Goal: Information Seeking & Learning: Learn about a topic

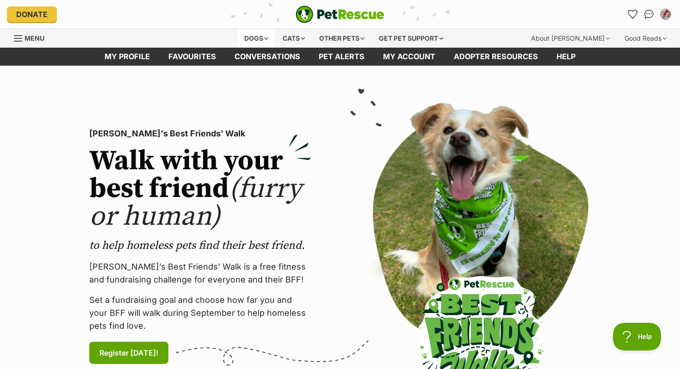
click at [261, 41] on div "Dogs" at bounding box center [256, 38] width 37 height 19
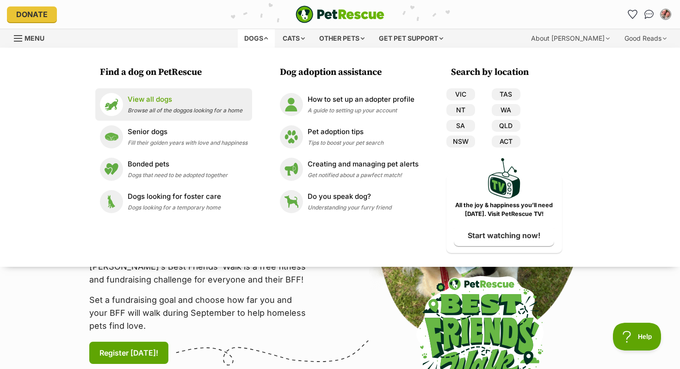
click at [177, 102] on p "View all dogs" at bounding box center [185, 99] width 115 height 11
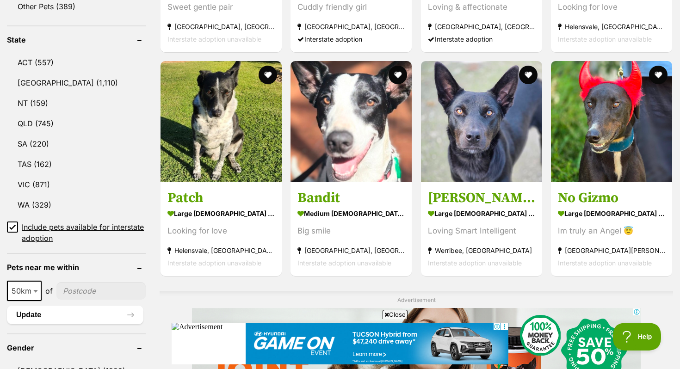
scroll to position [471, 0]
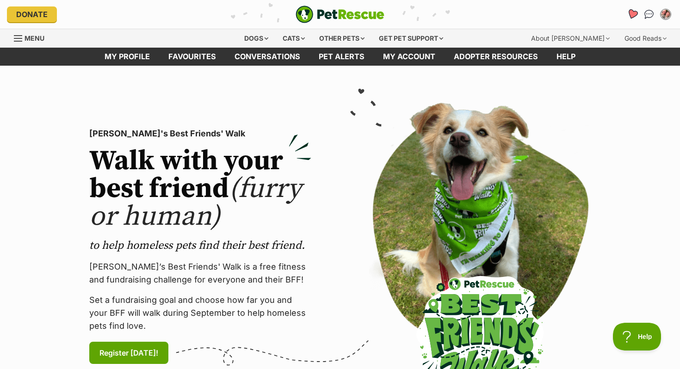
click at [630, 16] on icon "Favourites" at bounding box center [632, 14] width 11 height 11
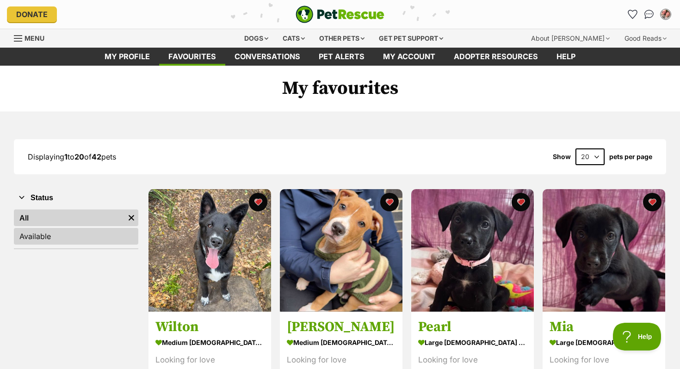
click at [52, 234] on link "Available" at bounding box center [76, 236] width 124 height 17
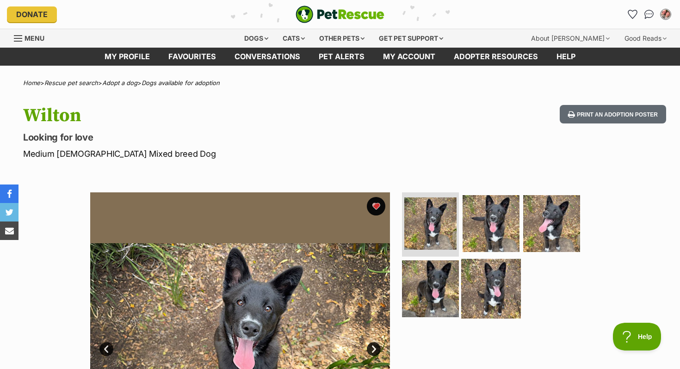
click at [499, 282] on img at bounding box center [491, 289] width 60 height 60
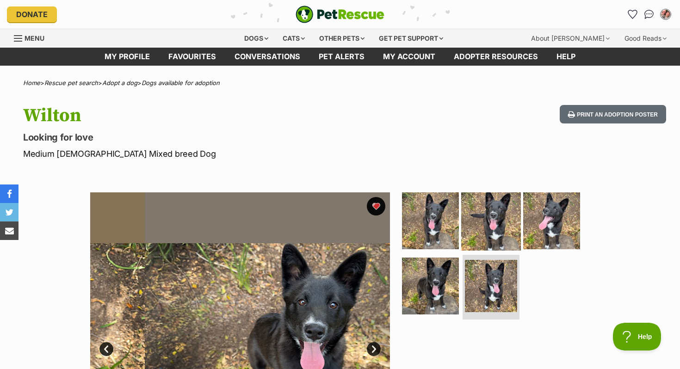
click at [497, 241] on img at bounding box center [491, 221] width 60 height 60
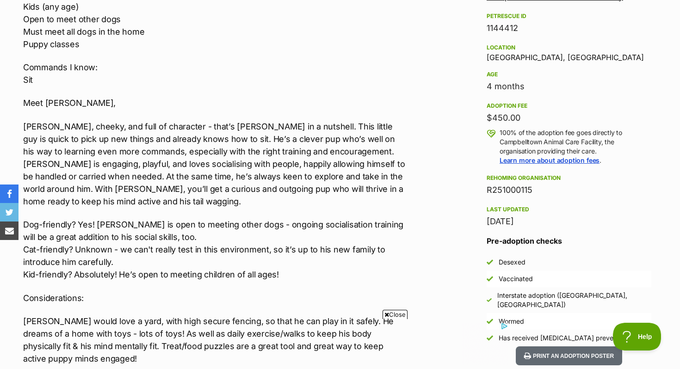
scroll to position [601, 0]
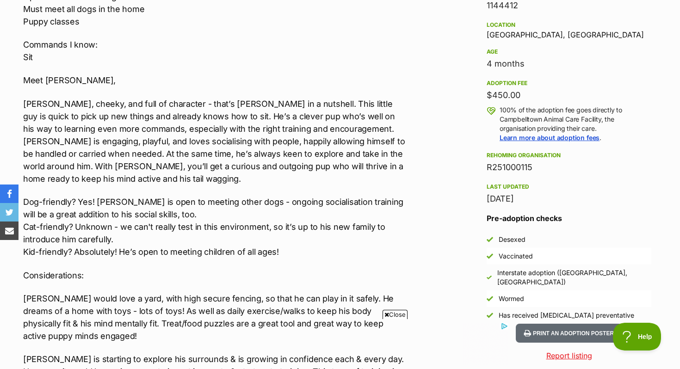
click at [130, 104] on p "Smart, cheeky, and full of character - that’s Wilton in a nutshell. This little…" at bounding box center [214, 141] width 382 height 87
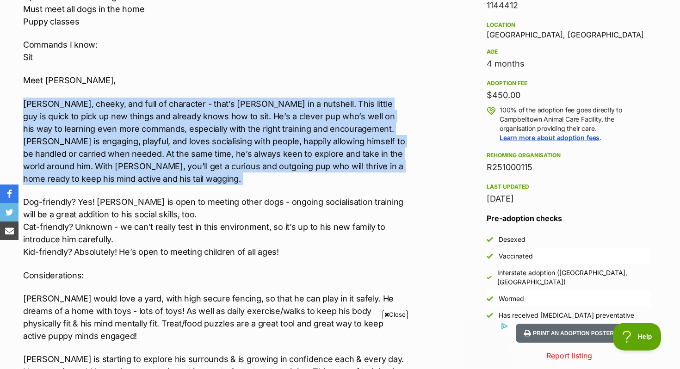
click at [130, 104] on p "Smart, cheeky, and full of character - that’s Wilton in a nutshell. This little…" at bounding box center [214, 141] width 382 height 87
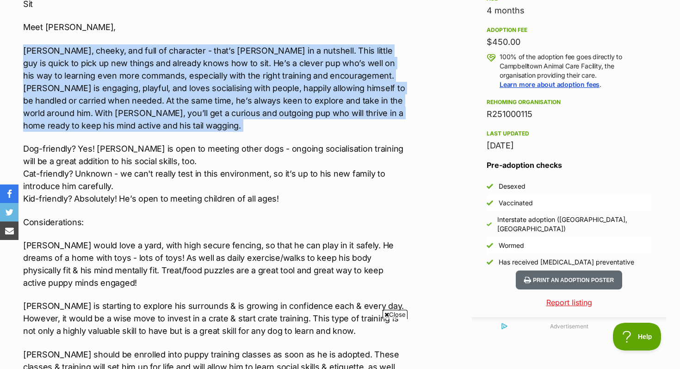
click at [136, 75] on p "Smart, cheeky, and full of character - that’s Wilton in a nutshell. This little…" at bounding box center [214, 87] width 382 height 87
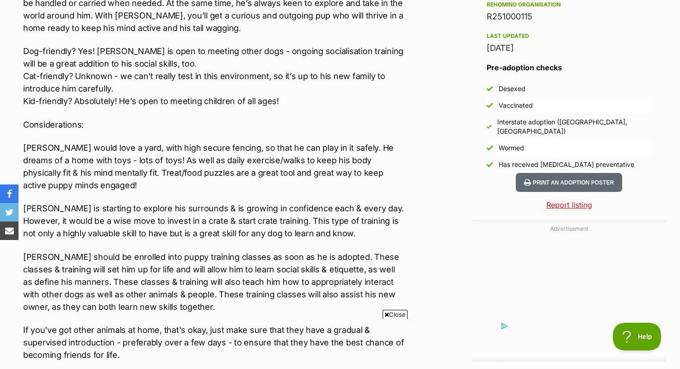
scroll to position [871, 0]
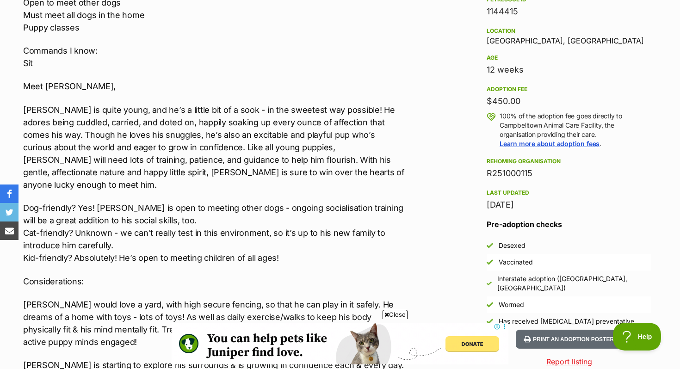
scroll to position [595, 0]
click at [233, 109] on p "Benedict is quite young, and he’s a little bit of a sook - in the sweetest way …" at bounding box center [214, 146] width 382 height 87
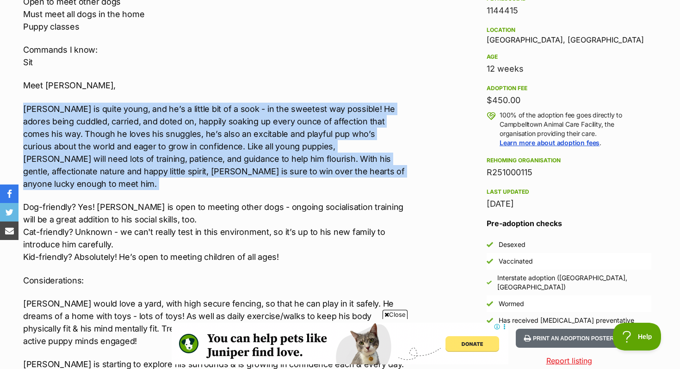
click at [233, 109] on p "Benedict is quite young, and he’s a little bit of a sook - in the sweetest way …" at bounding box center [214, 146] width 382 height 87
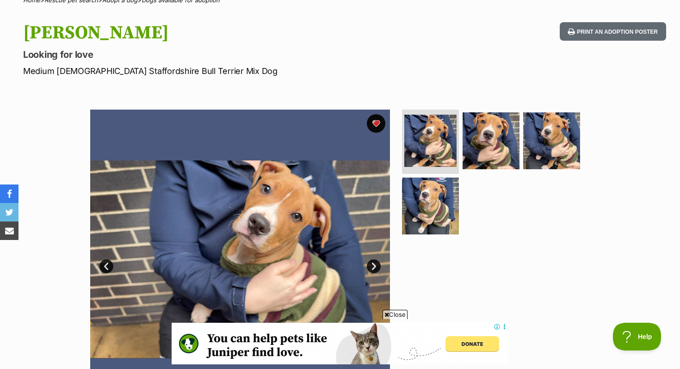
scroll to position [51, 0]
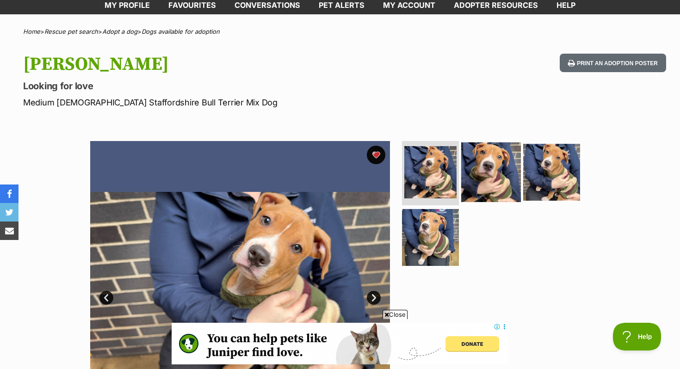
click at [503, 178] on img at bounding box center [491, 172] width 60 height 60
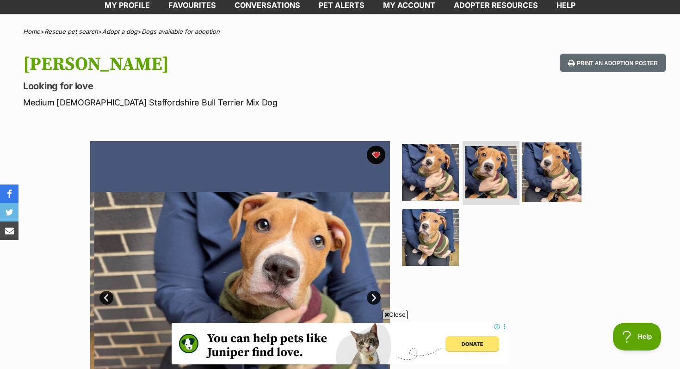
click at [562, 170] on img at bounding box center [552, 172] width 60 height 60
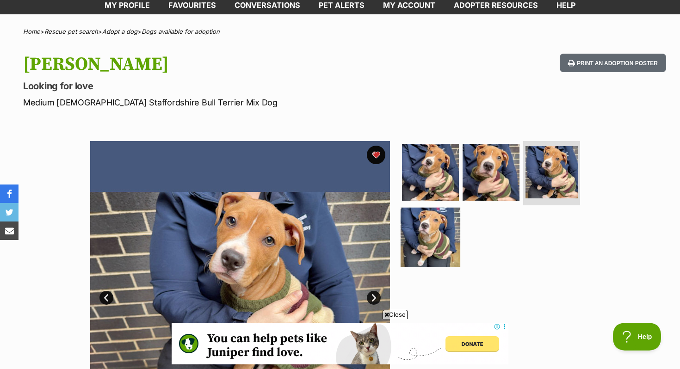
click at [427, 232] on img at bounding box center [431, 238] width 60 height 60
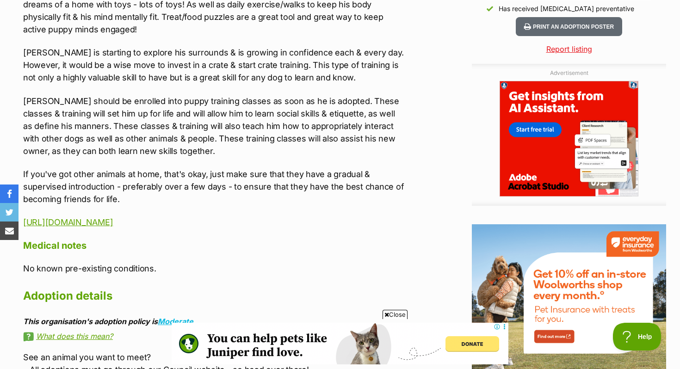
scroll to position [1017, 0]
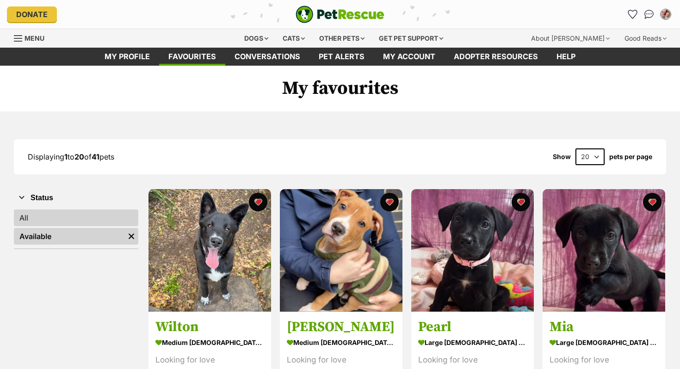
click at [54, 219] on link "All" at bounding box center [76, 218] width 124 height 17
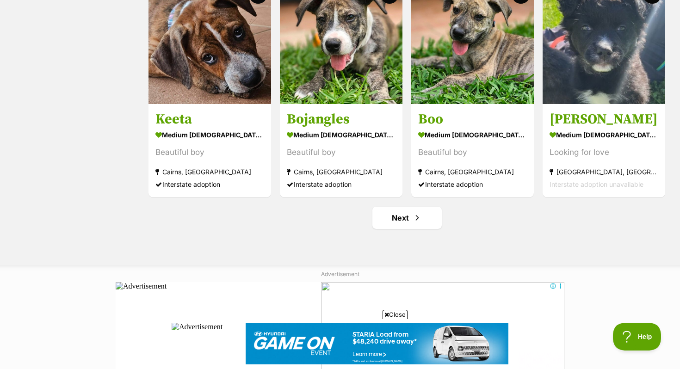
scroll to position [1113, 0]
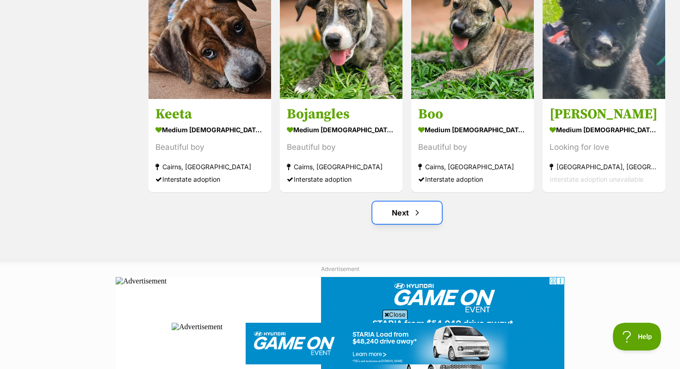
click at [378, 206] on link "Next" at bounding box center [406, 213] width 69 height 22
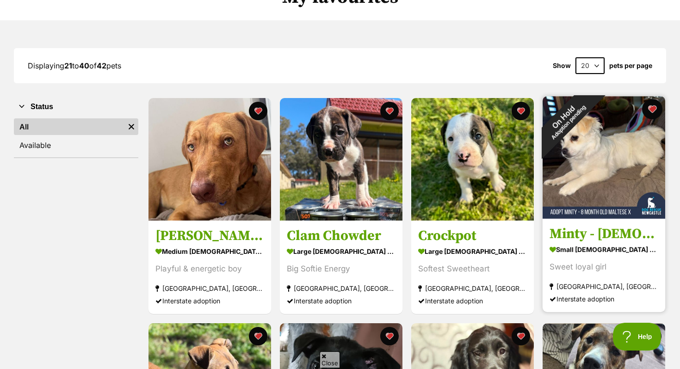
click at [653, 110] on button "favourite" at bounding box center [652, 109] width 20 height 20
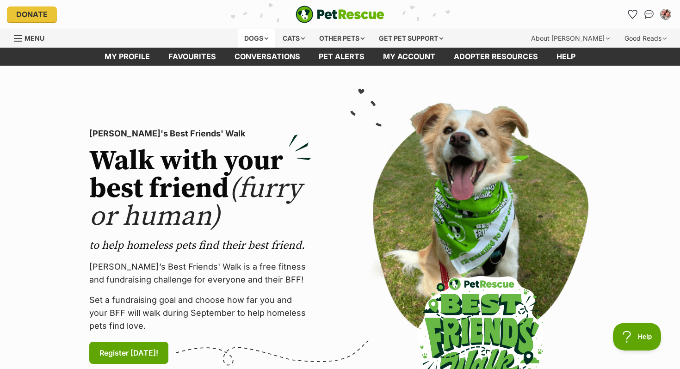
click at [253, 34] on div "Dogs" at bounding box center [256, 38] width 37 height 19
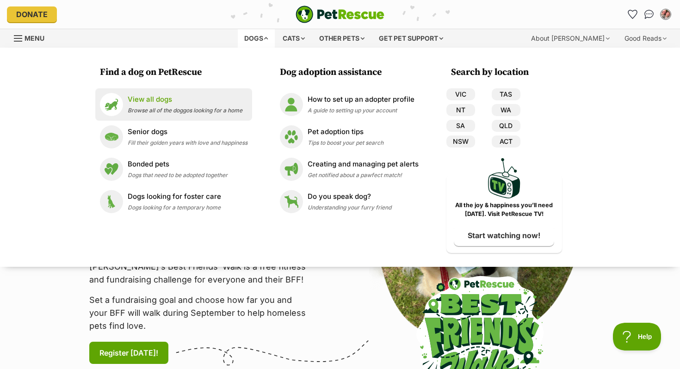
click at [207, 88] on li "View all dogs Browse all of the doggos looking for a home" at bounding box center [173, 104] width 157 height 32
click at [204, 101] on p "View all dogs" at bounding box center [185, 99] width 115 height 11
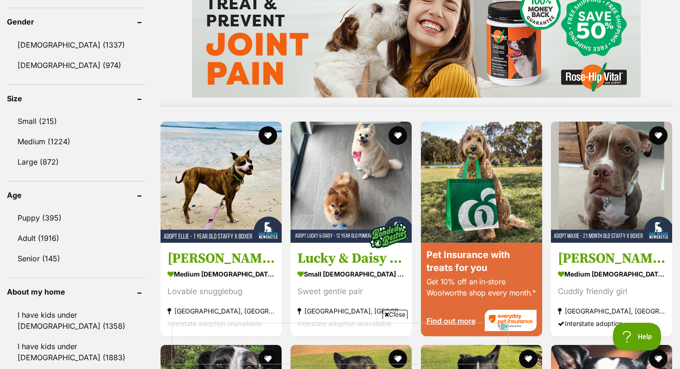
scroll to position [811, 0]
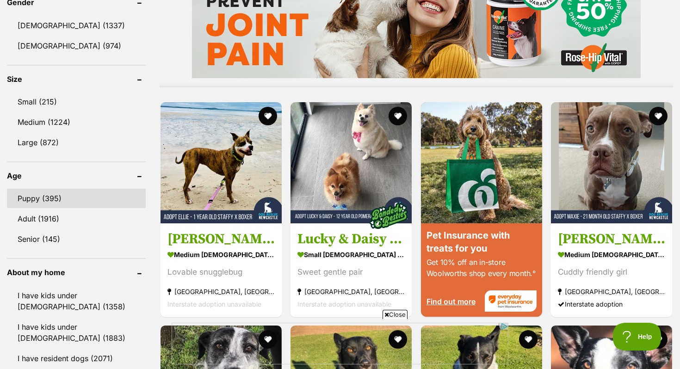
click at [58, 198] on link "Puppy (395)" at bounding box center [76, 198] width 139 height 19
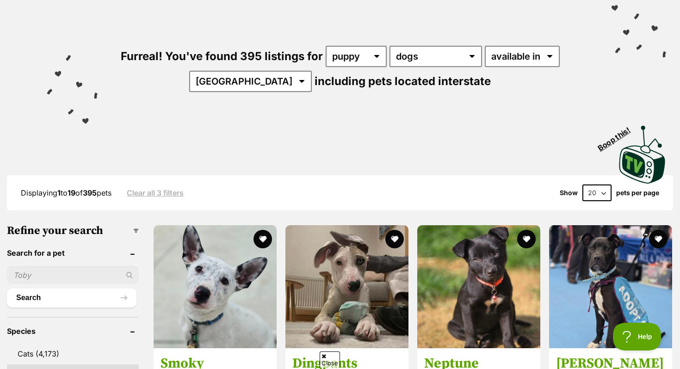
scroll to position [282, 0]
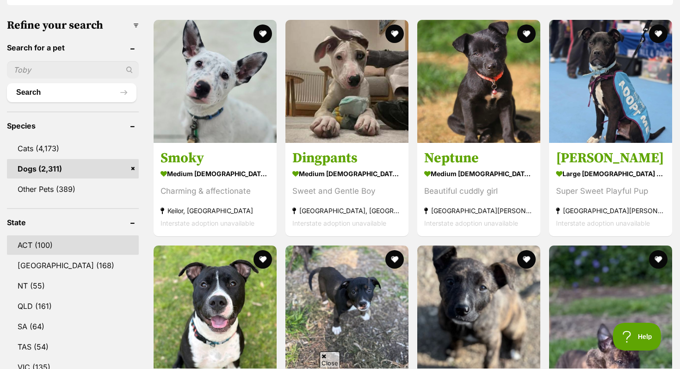
click at [55, 245] on link "ACT (100)" at bounding box center [73, 244] width 132 height 19
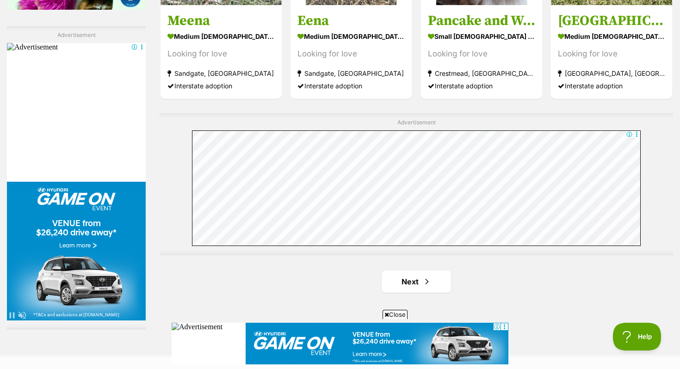
scroll to position [1575, 0]
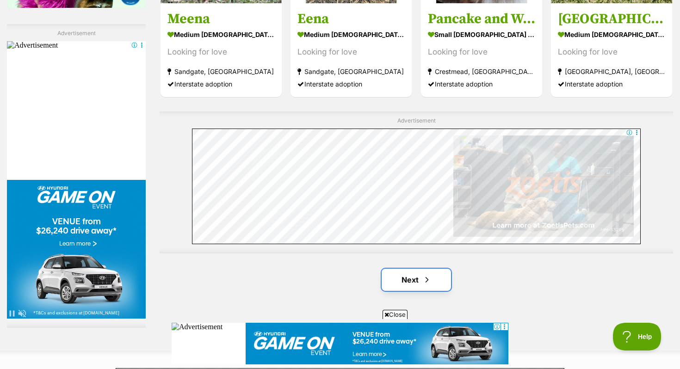
click at [415, 278] on link "Next" at bounding box center [416, 280] width 69 height 22
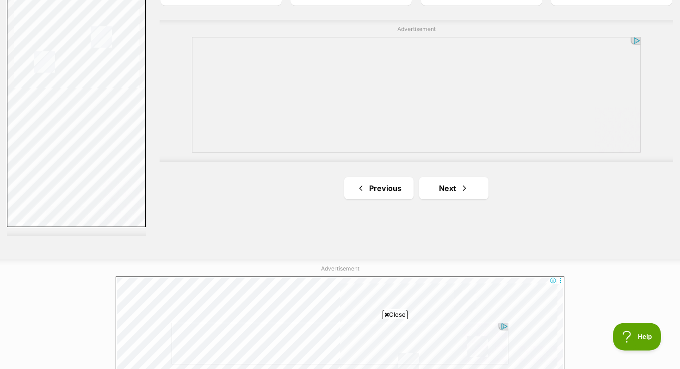
scroll to position [1727, 0]
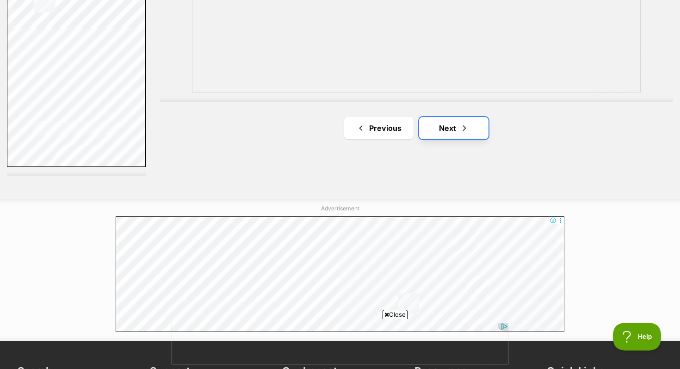
click at [450, 131] on link "Next" at bounding box center [453, 128] width 69 height 22
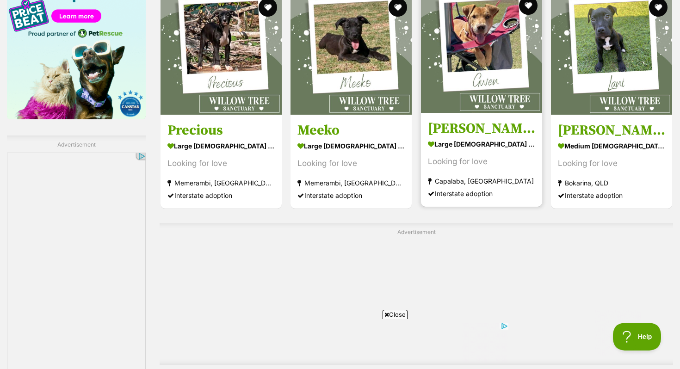
scroll to position [1569, 0]
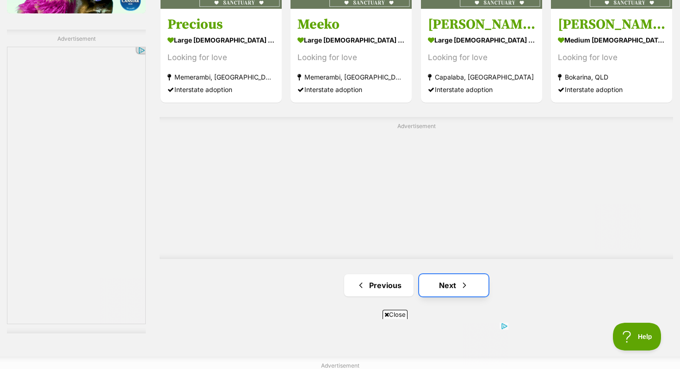
click at [443, 278] on link "Next" at bounding box center [453, 285] width 69 height 22
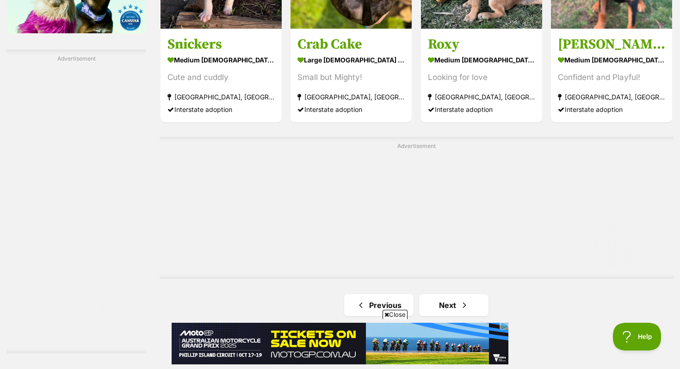
scroll to position [1647, 0]
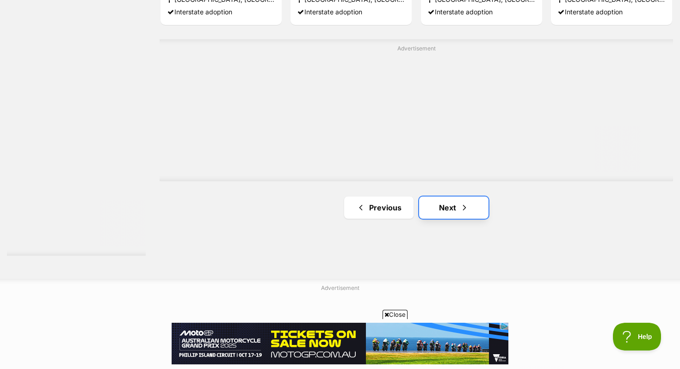
click at [449, 204] on link "Next" at bounding box center [453, 208] width 69 height 22
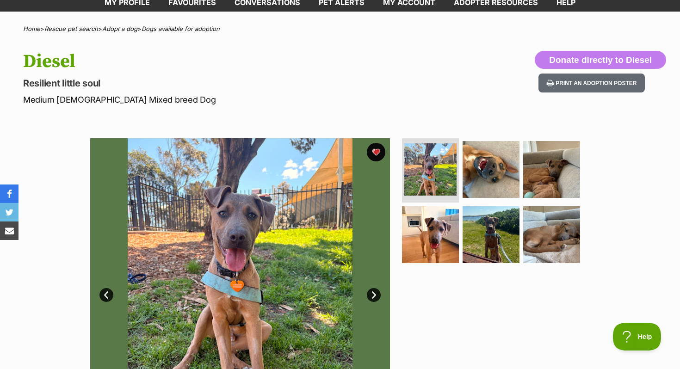
scroll to position [103, 0]
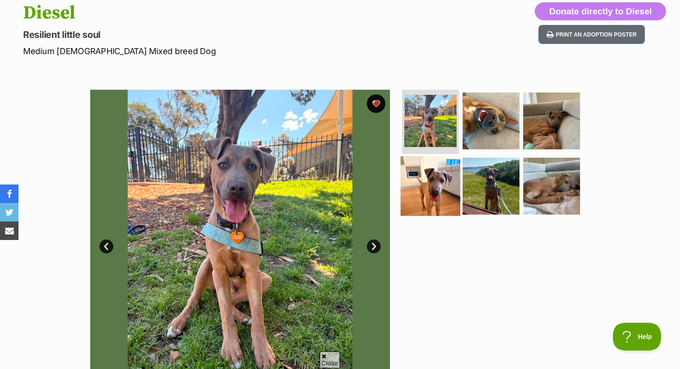
click at [431, 173] on img at bounding box center [431, 186] width 60 height 60
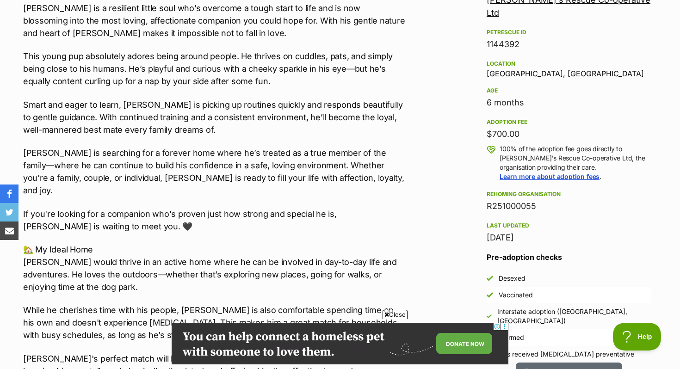
scroll to position [572, 0]
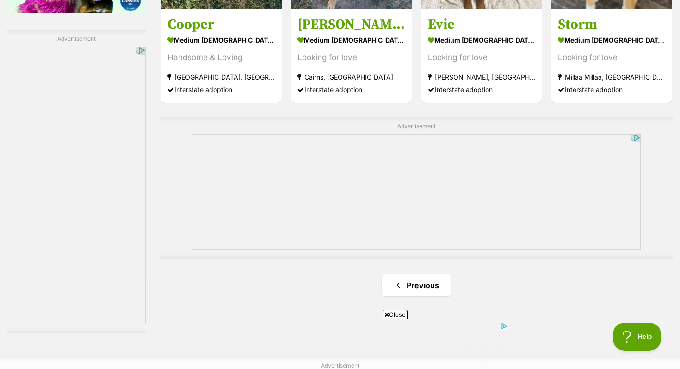
scroll to position [1310, 0]
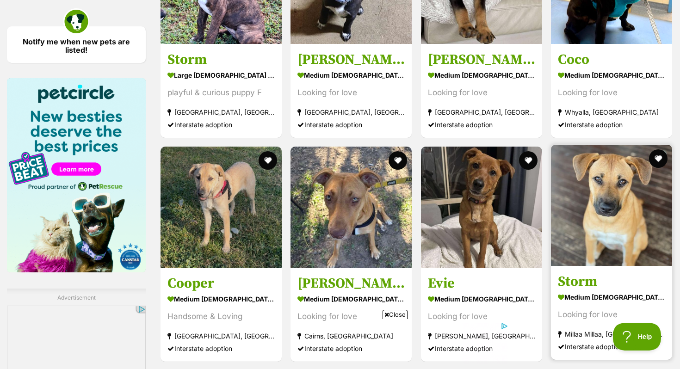
click at [585, 201] on img at bounding box center [611, 205] width 121 height 121
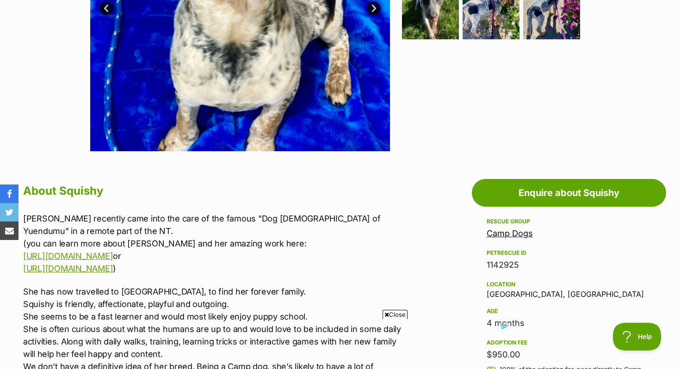
scroll to position [269, 0]
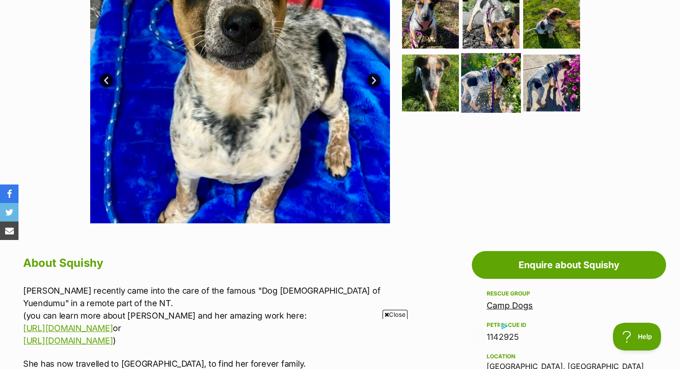
click at [506, 89] on img at bounding box center [491, 83] width 60 height 60
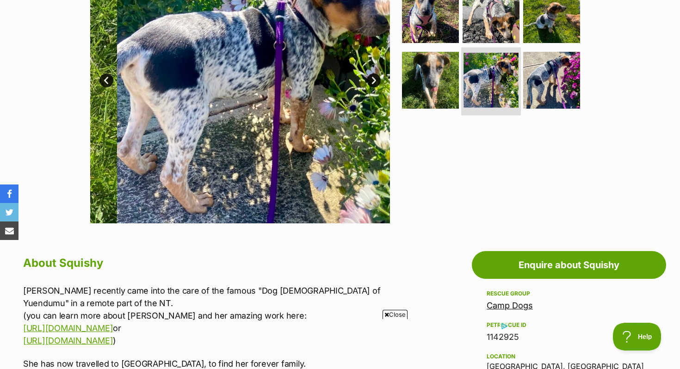
scroll to position [203, 0]
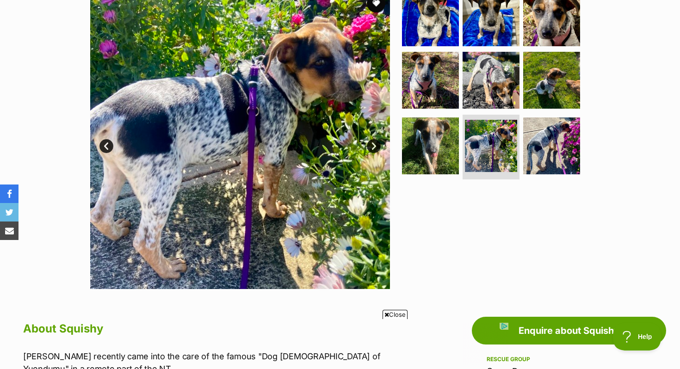
click at [586, 123] on ul at bounding box center [495, 86] width 190 height 194
click at [576, 128] on img at bounding box center [552, 146] width 60 height 60
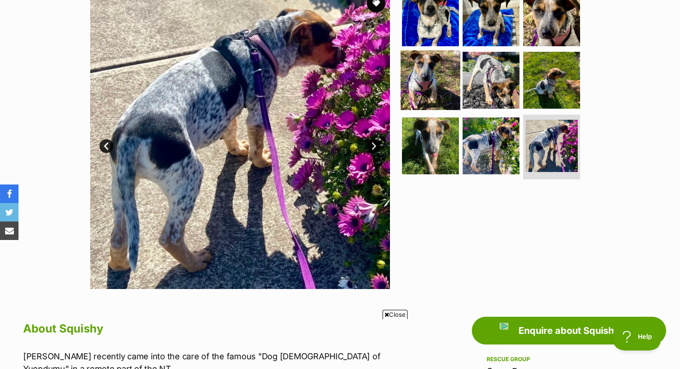
click at [447, 56] on img at bounding box center [431, 80] width 60 height 60
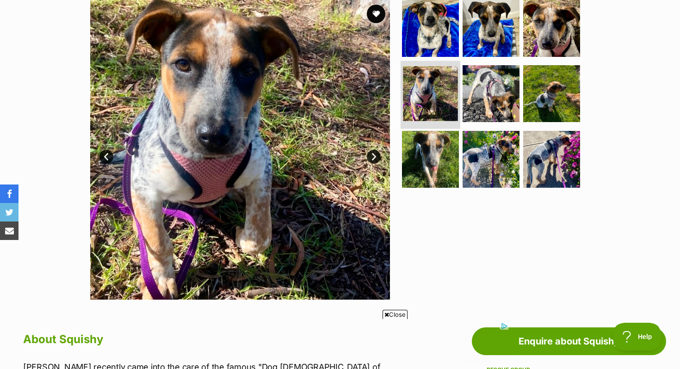
scroll to position [192, 0]
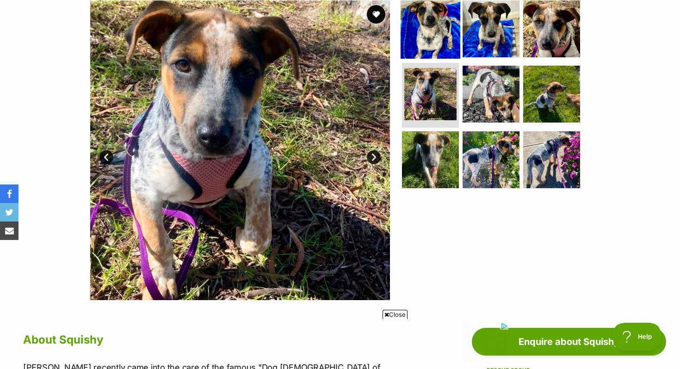
click at [435, 25] on img at bounding box center [431, 29] width 60 height 60
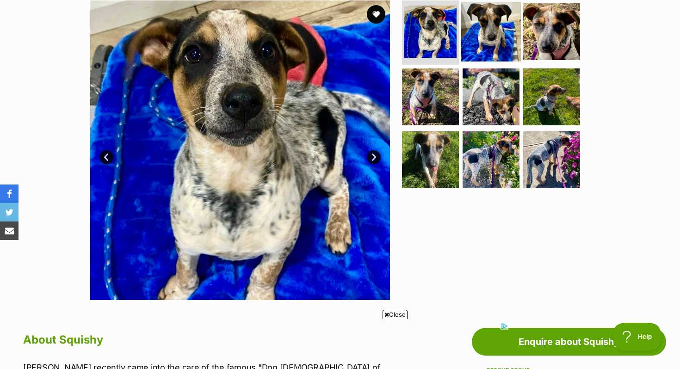
click at [492, 43] on img at bounding box center [491, 31] width 60 height 60
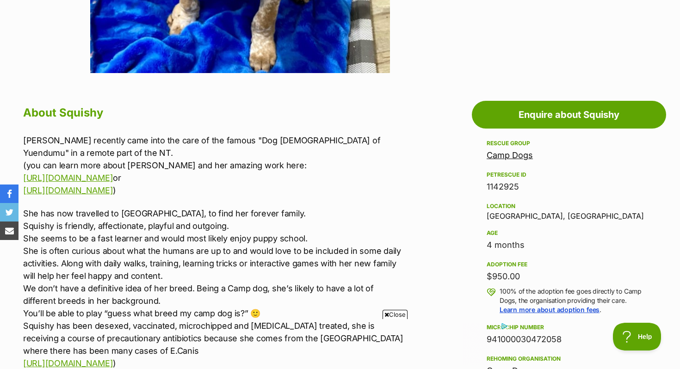
scroll to position [556, 0]
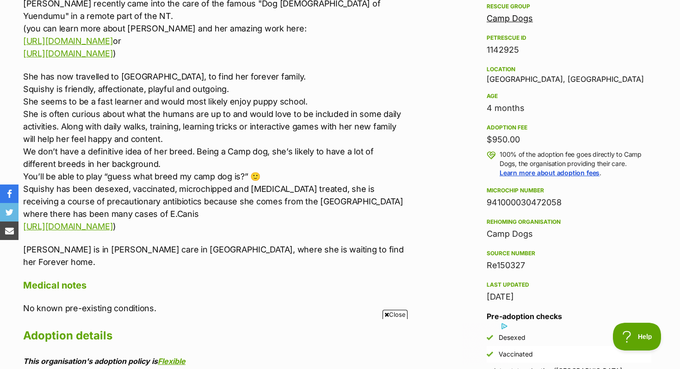
click at [510, 112] on div "4 months" at bounding box center [569, 108] width 165 height 13
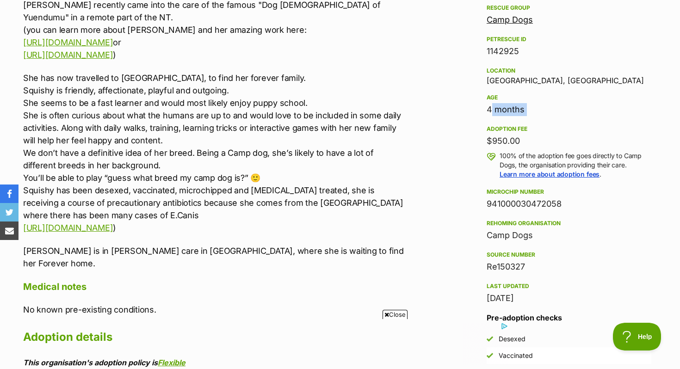
scroll to position [532, 0]
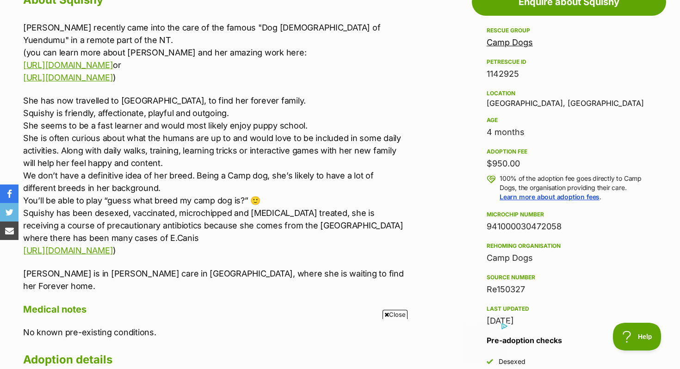
click at [256, 157] on p "She has now travelled to Victoria, to find her forever family. Squishy is frien…" at bounding box center [214, 175] width 382 height 162
click at [260, 161] on p "She has now travelled to Victoria, to find her forever family. Squishy is frien…" at bounding box center [214, 175] width 382 height 162
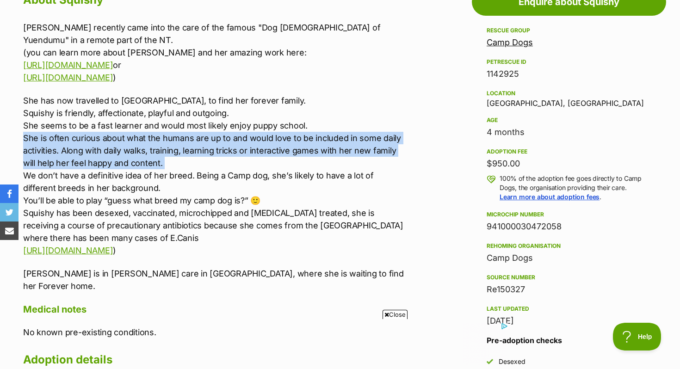
click at [260, 161] on p "She has now travelled to Victoria, to find her forever family. Squishy is frien…" at bounding box center [214, 175] width 382 height 162
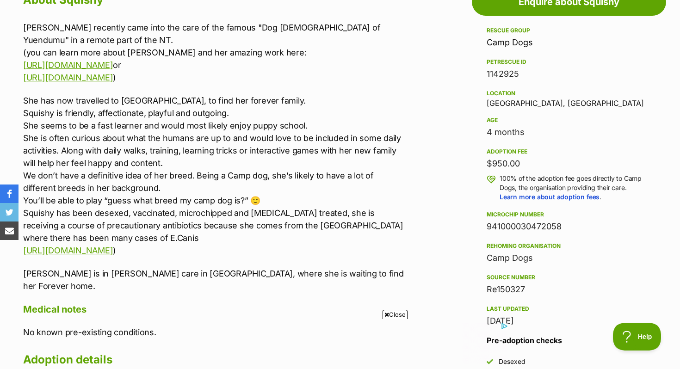
click at [233, 189] on p "She has now travelled to Victoria, to find her forever family. Squishy is frien…" at bounding box center [214, 175] width 382 height 162
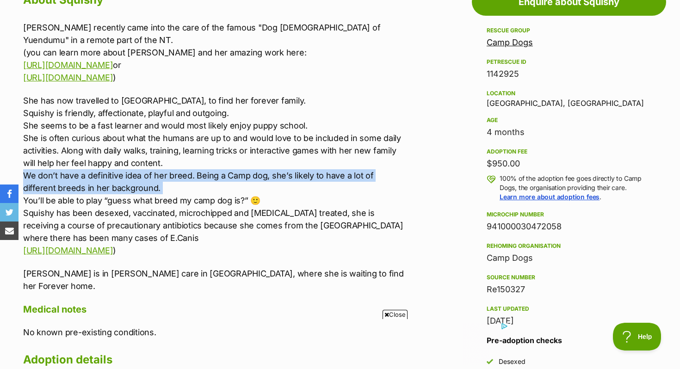
click at [233, 189] on p "She has now travelled to Victoria, to find her forever family. Squishy is frien…" at bounding box center [214, 175] width 382 height 162
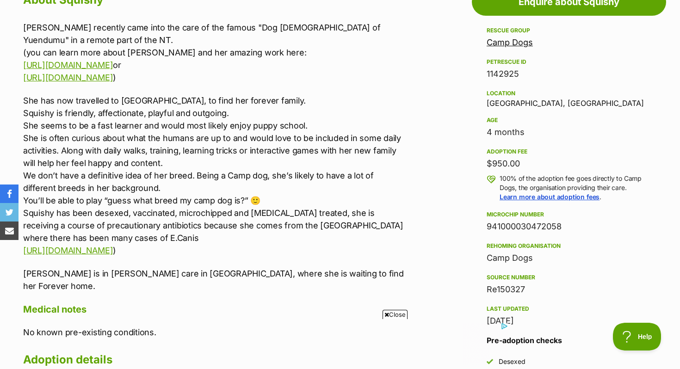
click at [175, 212] on p "She has now travelled to Victoria, to find her forever family. Squishy is frien…" at bounding box center [214, 175] width 382 height 162
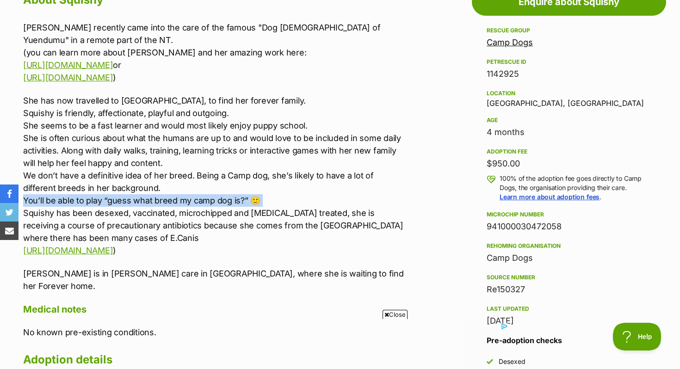
click at [175, 212] on p "She has now travelled to Victoria, to find her forever family. Squishy is frien…" at bounding box center [214, 175] width 382 height 162
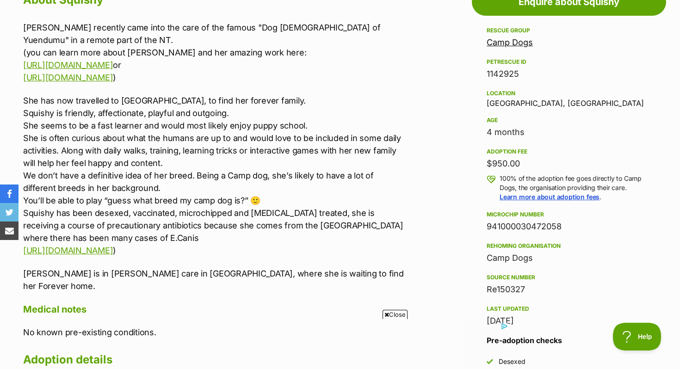
click at [182, 223] on p "She has now travelled to Victoria, to find her forever family. Squishy is frien…" at bounding box center [214, 175] width 382 height 162
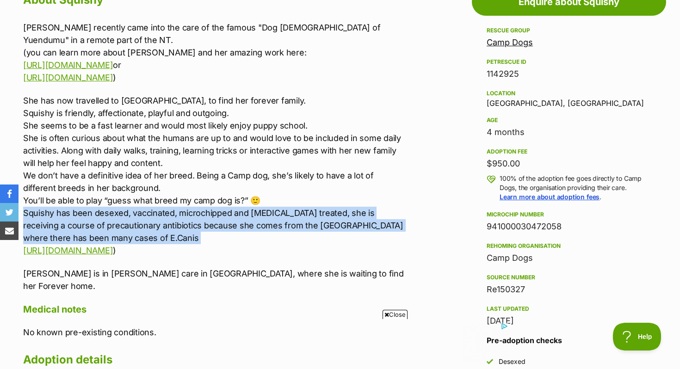
click at [182, 223] on p "She has now travelled to Victoria, to find her forever family. Squishy is frien…" at bounding box center [214, 175] width 382 height 162
click at [186, 229] on p "She has now travelled to Victoria, to find her forever family. Squishy is frien…" at bounding box center [214, 175] width 382 height 162
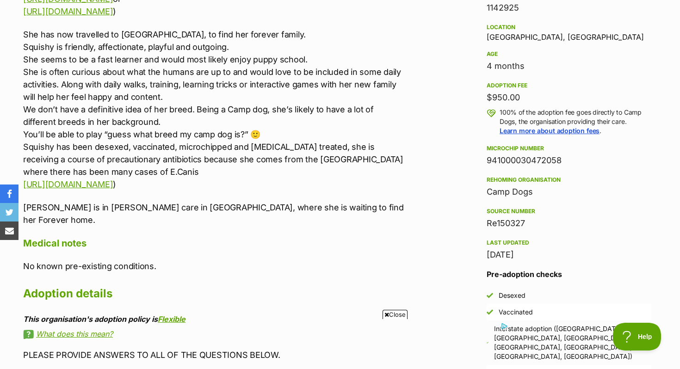
scroll to position [603, 0]
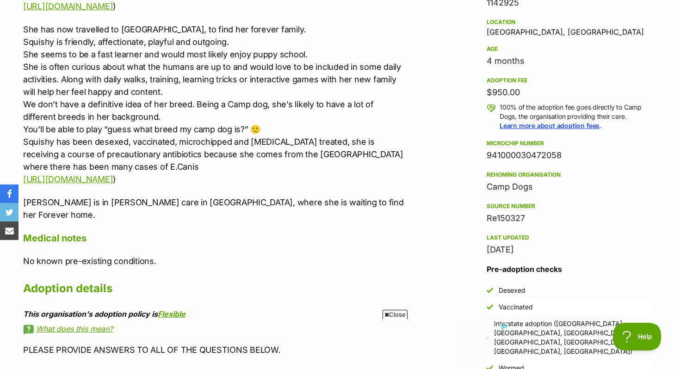
click at [186, 221] on p "Squishy is in foster care in Coburg, where she is waiting to find her Forever h…" at bounding box center [214, 208] width 382 height 25
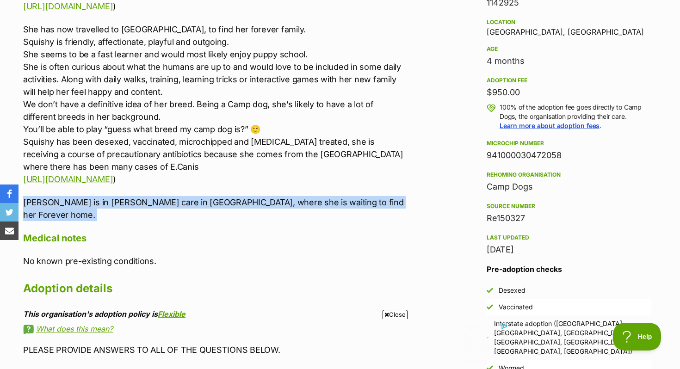
click at [186, 221] on p "Squishy is in foster care in Coburg, where she is waiting to find her Forever h…" at bounding box center [214, 208] width 382 height 25
click at [194, 221] on p "Squishy is in foster care in Coburg, where she is waiting to find her Forever h…" at bounding box center [214, 208] width 382 height 25
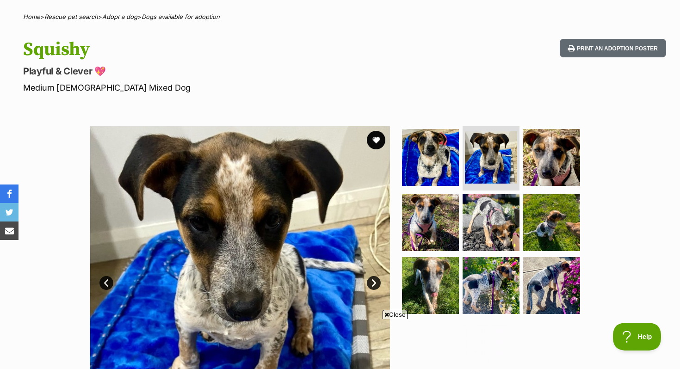
scroll to position [0, 0]
click at [378, 141] on button "favourite" at bounding box center [376, 140] width 20 height 20
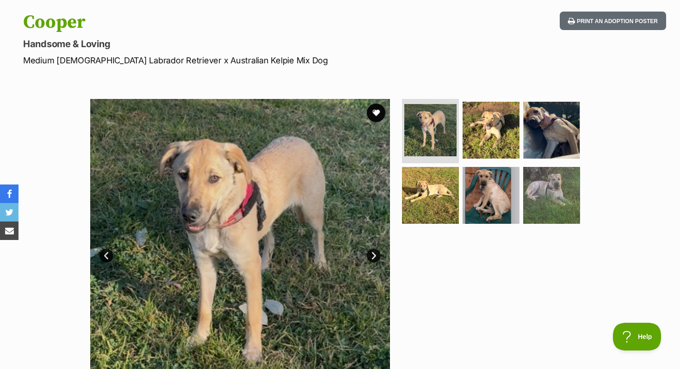
scroll to position [152, 0]
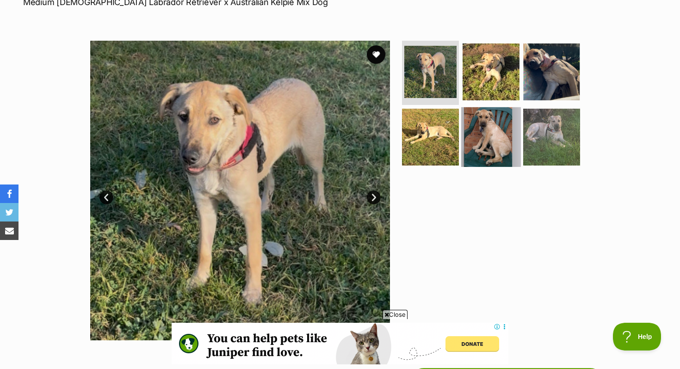
click at [485, 124] on img at bounding box center [491, 137] width 60 height 60
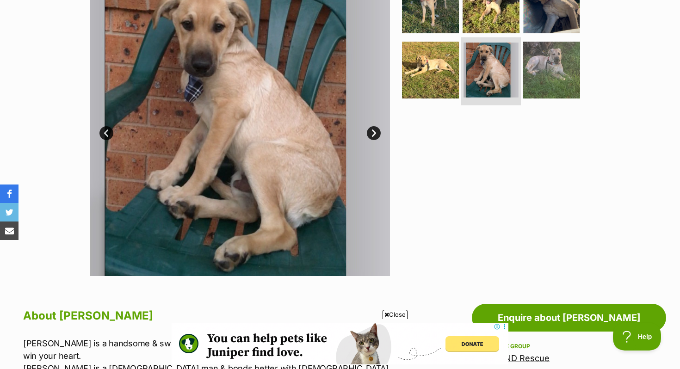
scroll to position [394, 0]
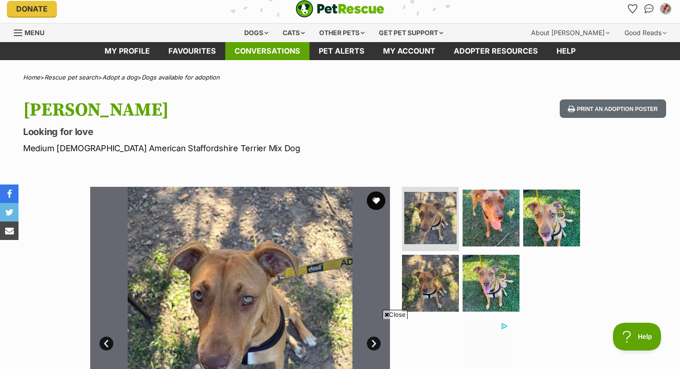
scroll to position [151, 0]
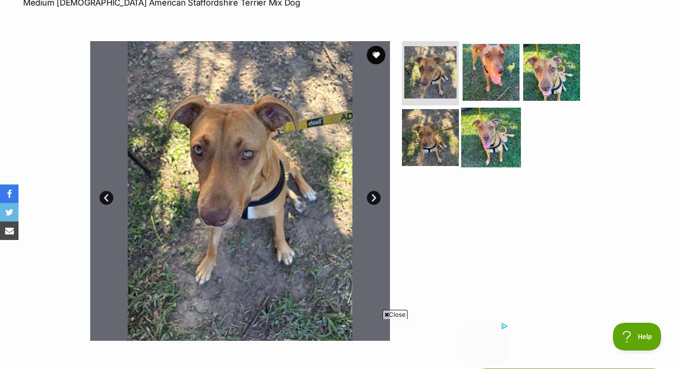
click at [480, 131] on img at bounding box center [491, 138] width 60 height 60
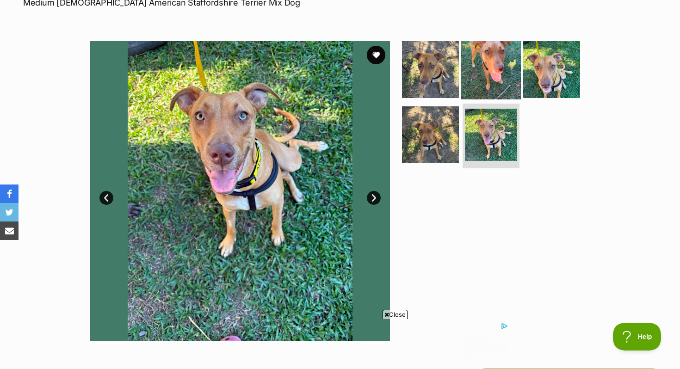
click at [479, 76] on img at bounding box center [491, 69] width 60 height 60
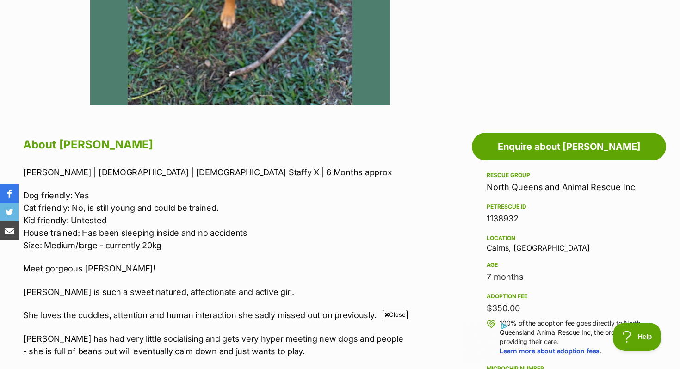
scroll to position [388, 0]
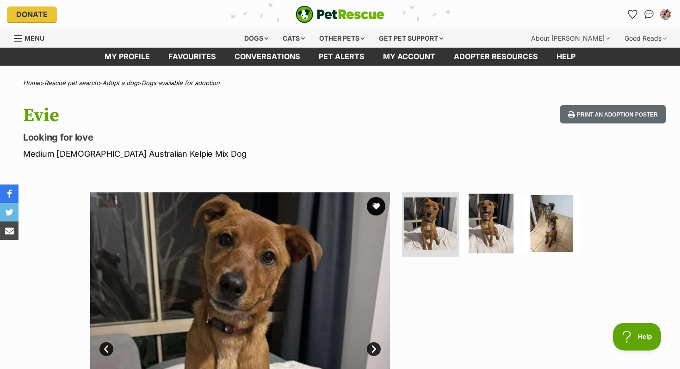
click at [497, 215] on img at bounding box center [491, 223] width 60 height 60
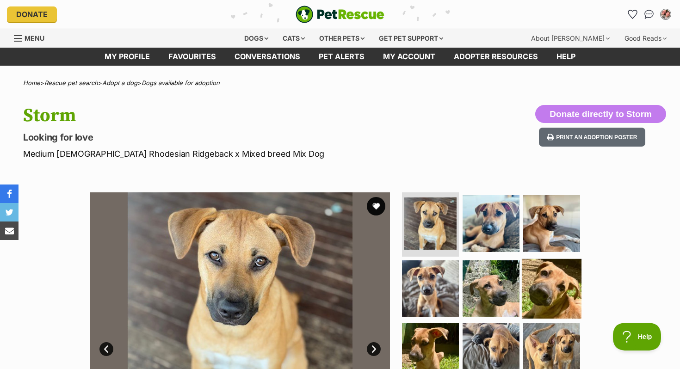
click at [560, 307] on img at bounding box center [552, 289] width 60 height 60
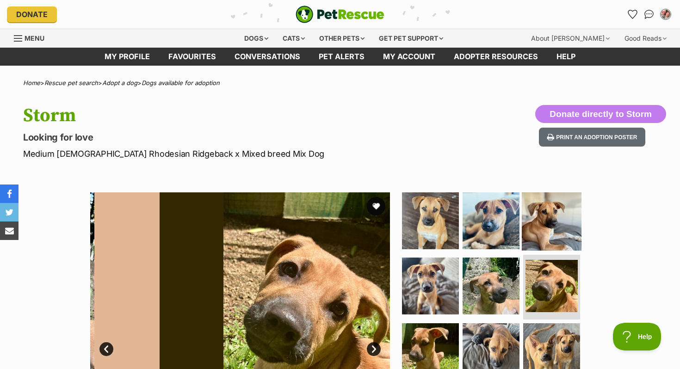
click at [545, 215] on img at bounding box center [552, 221] width 60 height 60
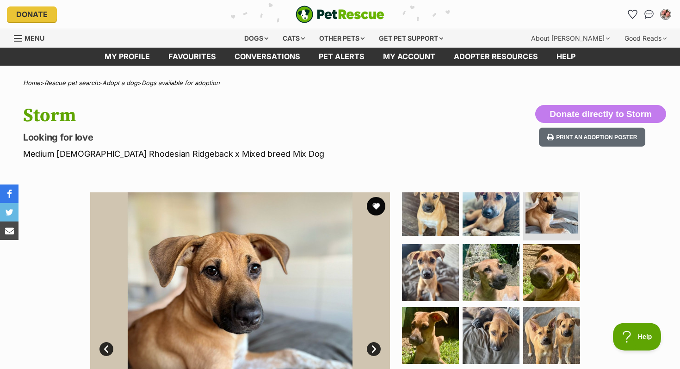
click at [318, 7] on img "PetRescue" at bounding box center [340, 15] width 89 height 18
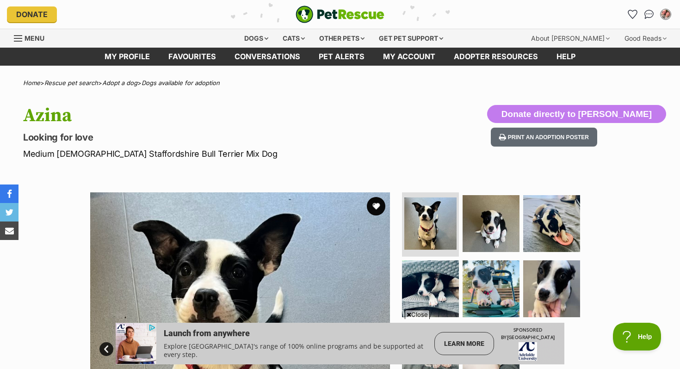
scroll to position [150, 0]
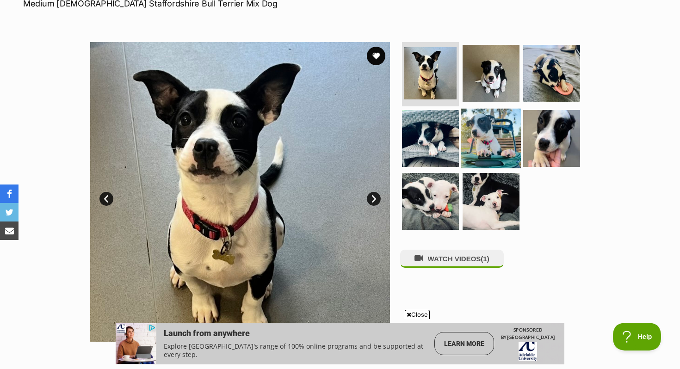
click at [479, 125] on img at bounding box center [491, 139] width 60 height 60
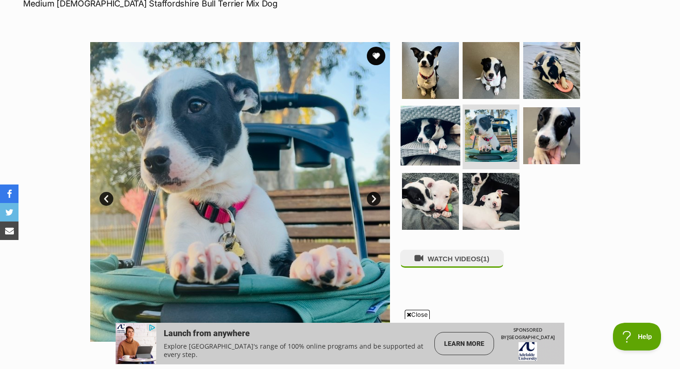
click at [433, 132] on img at bounding box center [431, 136] width 60 height 60
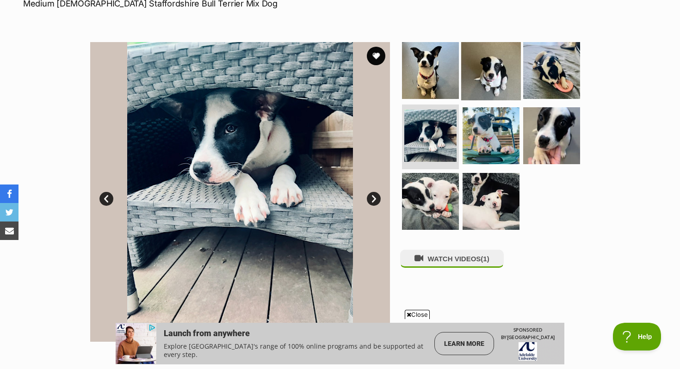
click at [486, 81] on img at bounding box center [491, 70] width 60 height 60
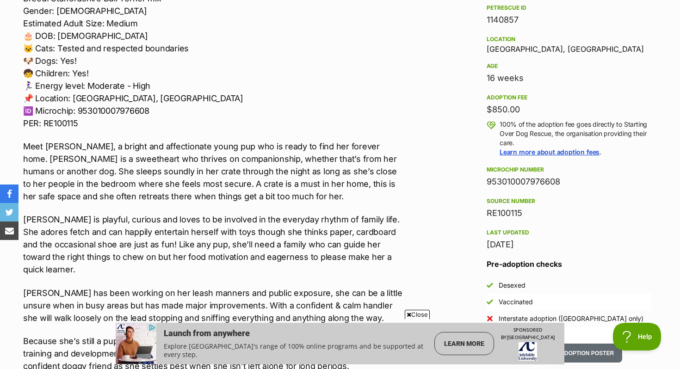
scroll to position [0, 0]
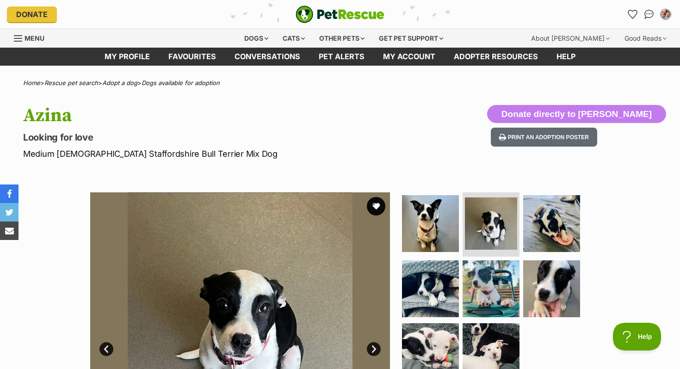
click at [319, 14] on img "PetRescue" at bounding box center [340, 15] width 89 height 18
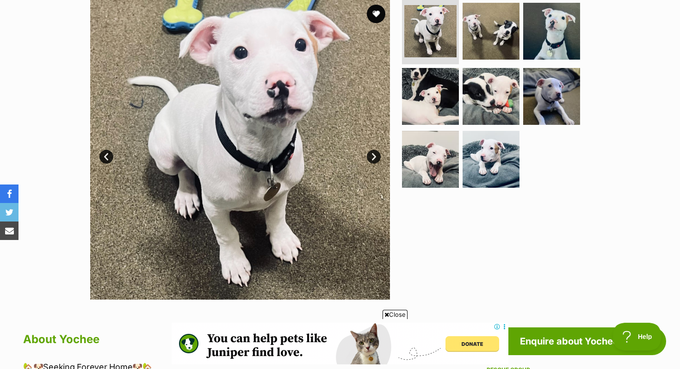
scroll to position [163, 0]
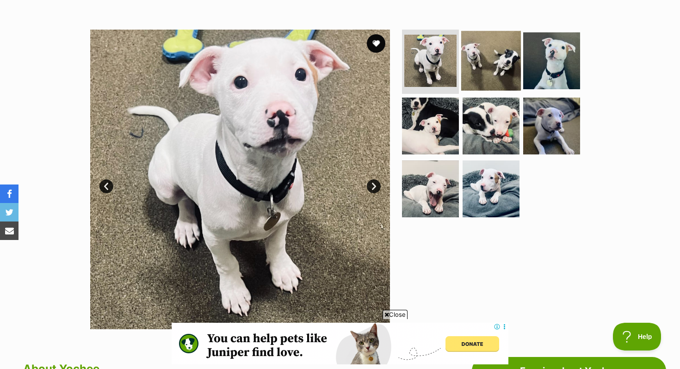
click at [480, 46] on img at bounding box center [491, 61] width 60 height 60
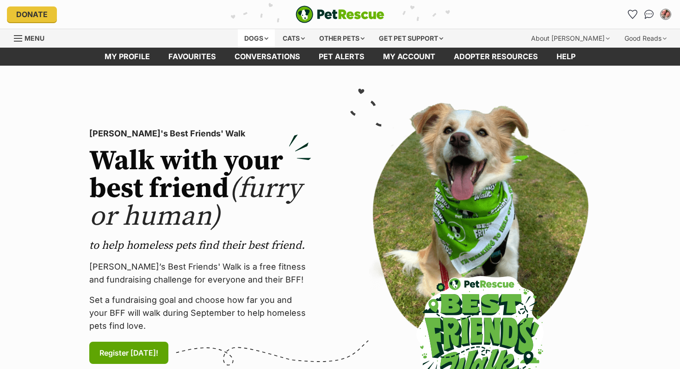
click at [242, 40] on div "Dogs" at bounding box center [256, 38] width 37 height 19
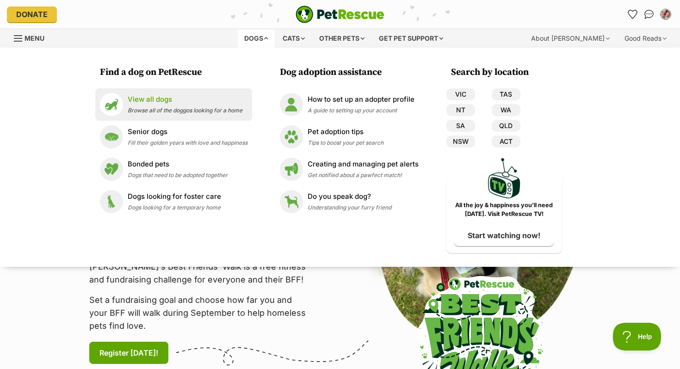
click at [167, 101] on p "View all dogs" at bounding box center [185, 99] width 115 height 11
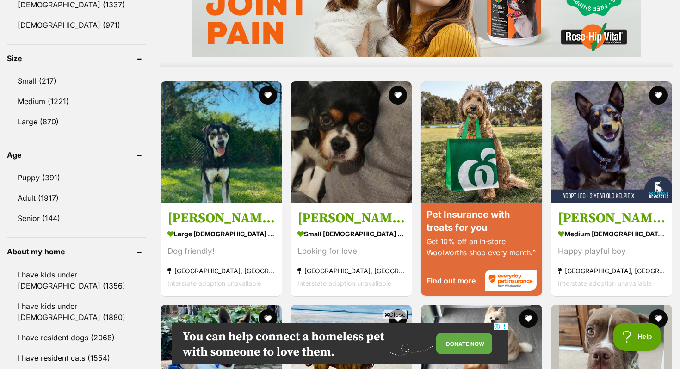
scroll to position [836, 0]
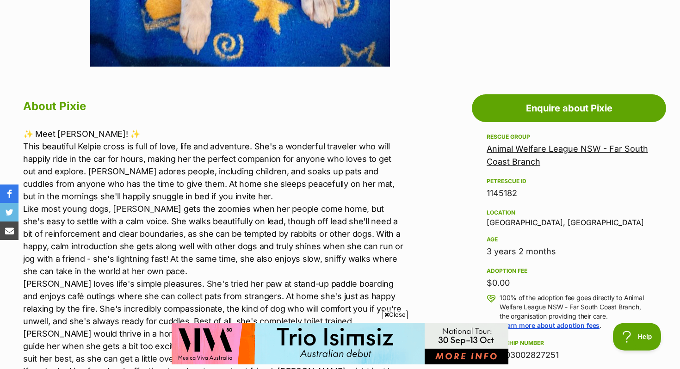
scroll to position [453, 0]
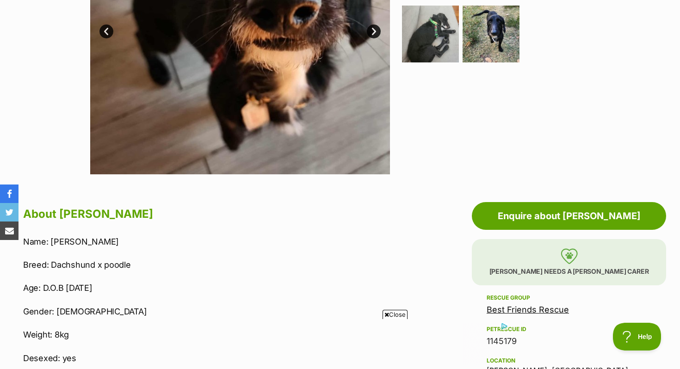
scroll to position [504, 0]
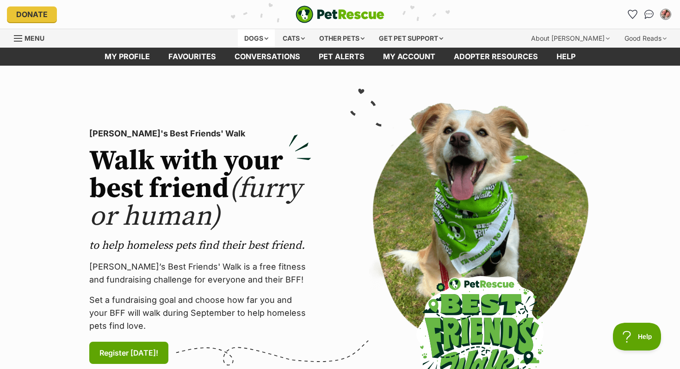
click at [253, 37] on div "Dogs" at bounding box center [256, 38] width 37 height 19
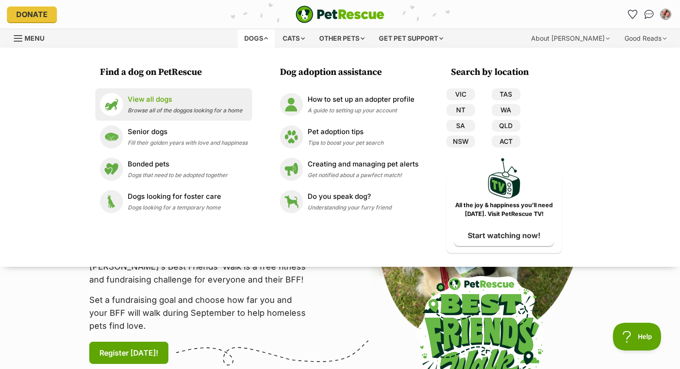
click at [199, 105] on div "View all dogs Browse all of the doggos looking for a home" at bounding box center [185, 104] width 115 height 20
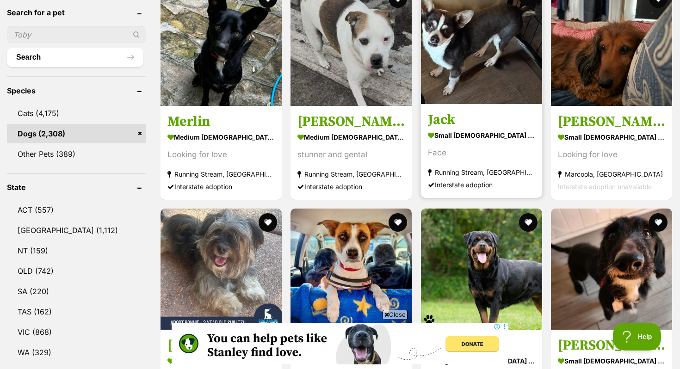
scroll to position [434, 0]
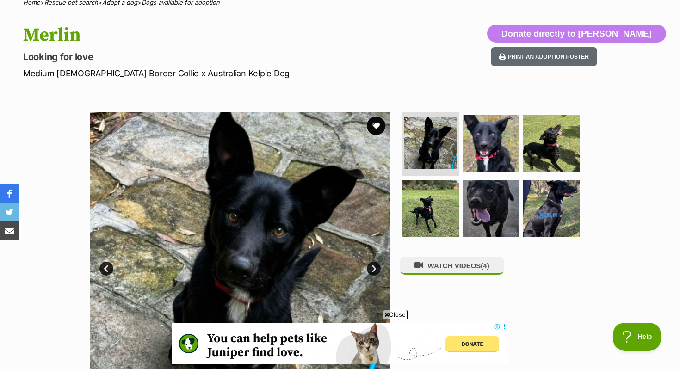
scroll to position [81, 0]
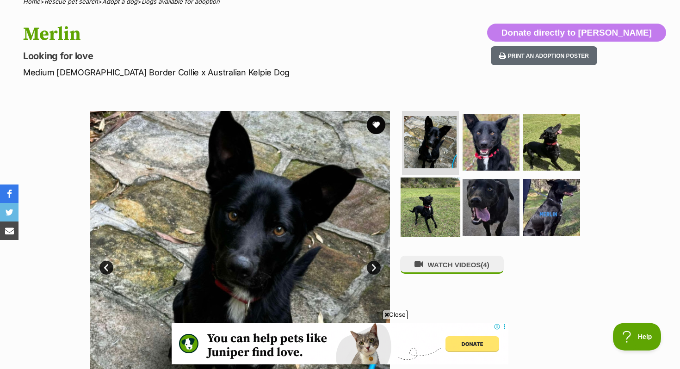
click at [430, 188] on img at bounding box center [431, 208] width 60 height 60
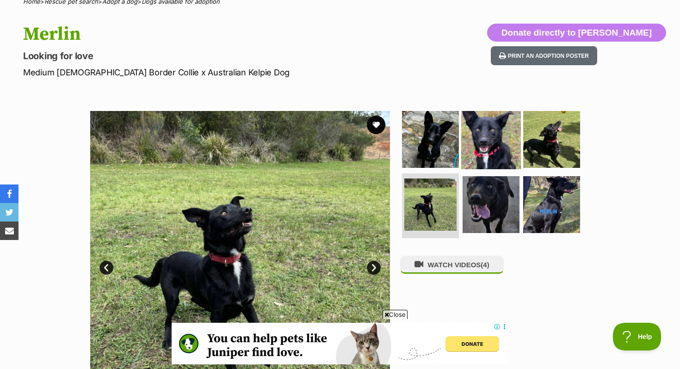
click at [492, 141] on img at bounding box center [491, 139] width 60 height 60
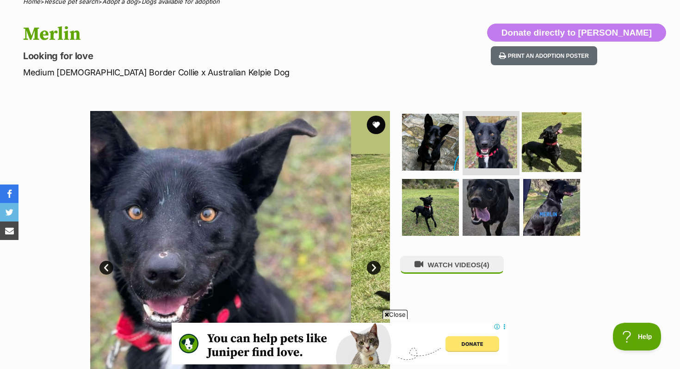
click at [543, 141] on img at bounding box center [552, 142] width 60 height 60
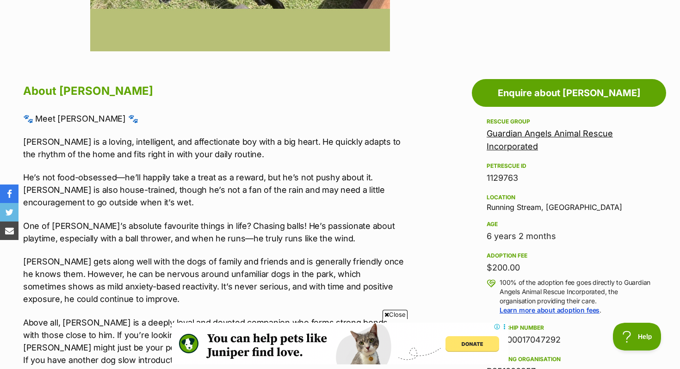
scroll to position [476, 0]
